Goal: Find contact information: Find contact information

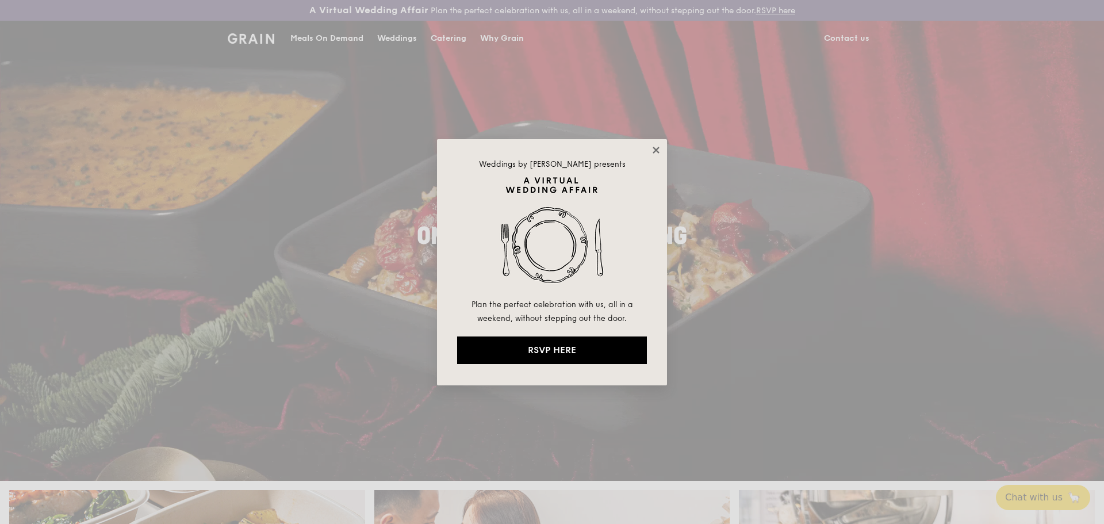
click at [657, 152] on icon at bounding box center [655, 150] width 6 height 6
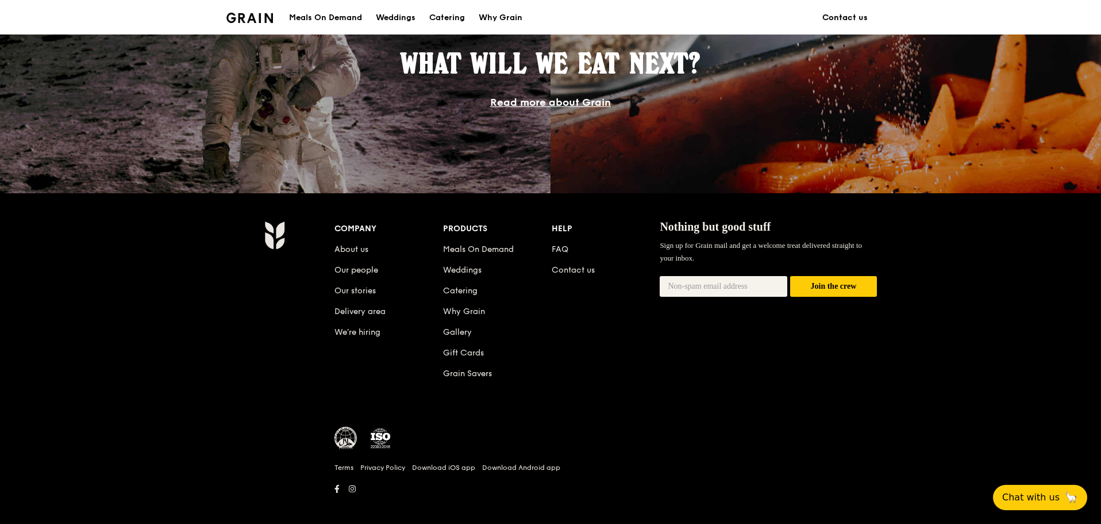
scroll to position [1032, 0]
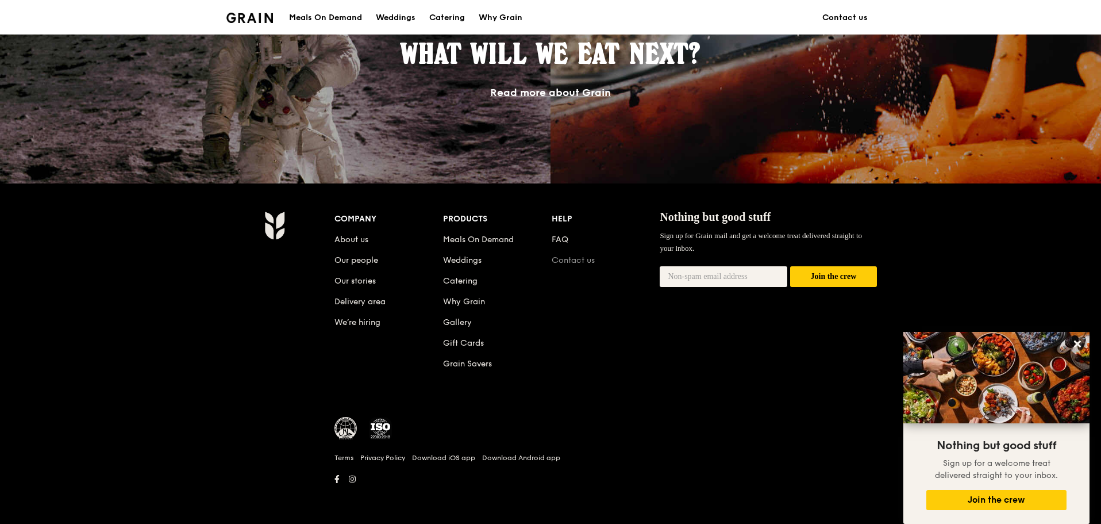
click at [577, 260] on link "Contact us" at bounding box center [573, 260] width 43 height 10
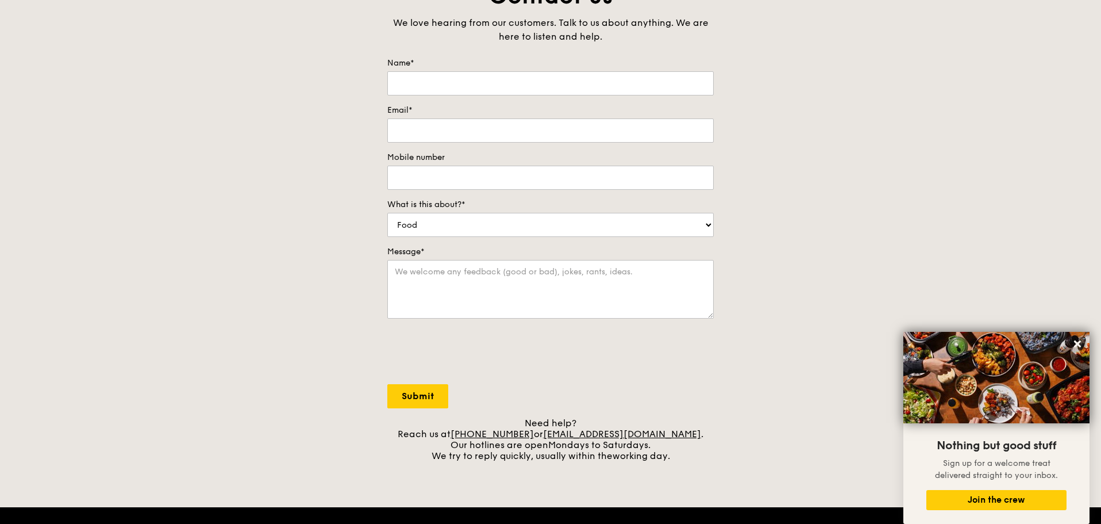
scroll to position [172, 0]
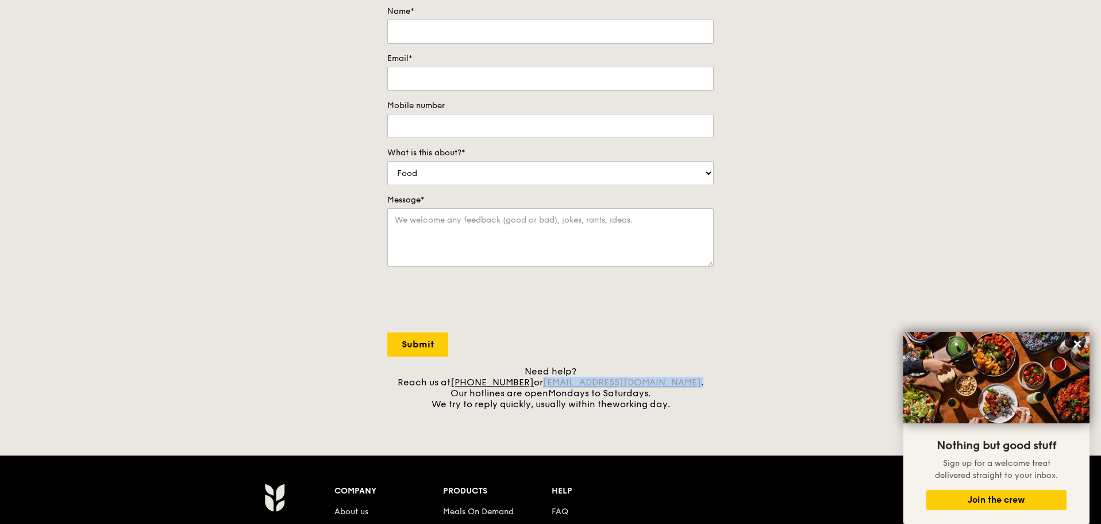
drag, startPoint x: 689, startPoint y: 386, endPoint x: 561, endPoint y: 386, distance: 127.6
click at [561, 386] on div "Need help? Reach us at [PHONE_NUMBER] or [EMAIL_ADDRESS][DOMAIN_NAME] . Our hot…" at bounding box center [550, 388] width 326 height 44
copy div "[EMAIL_ADDRESS][DOMAIN_NAME] ."
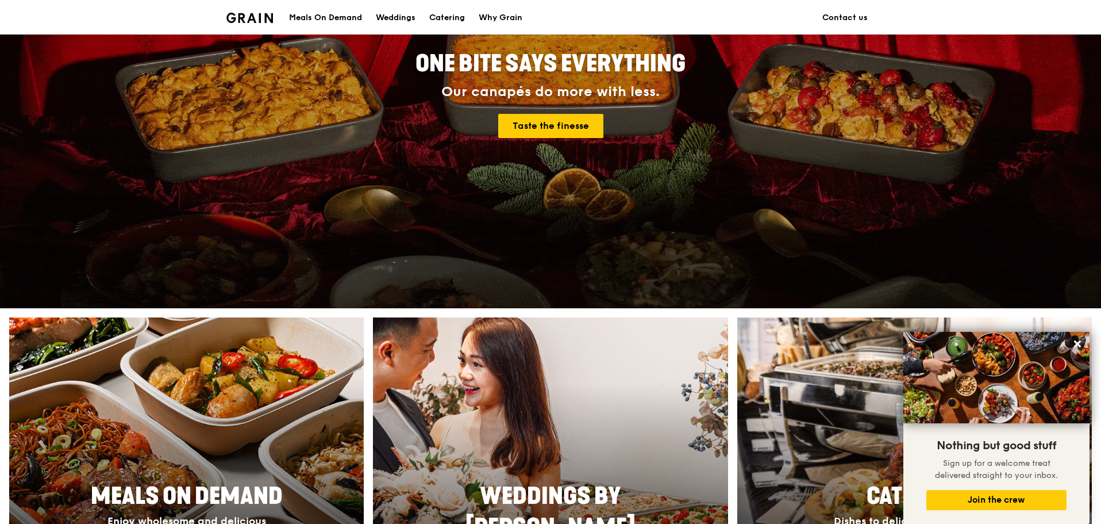
scroll to position [1032, 0]
